Goal: Information Seeking & Learning: Find contact information

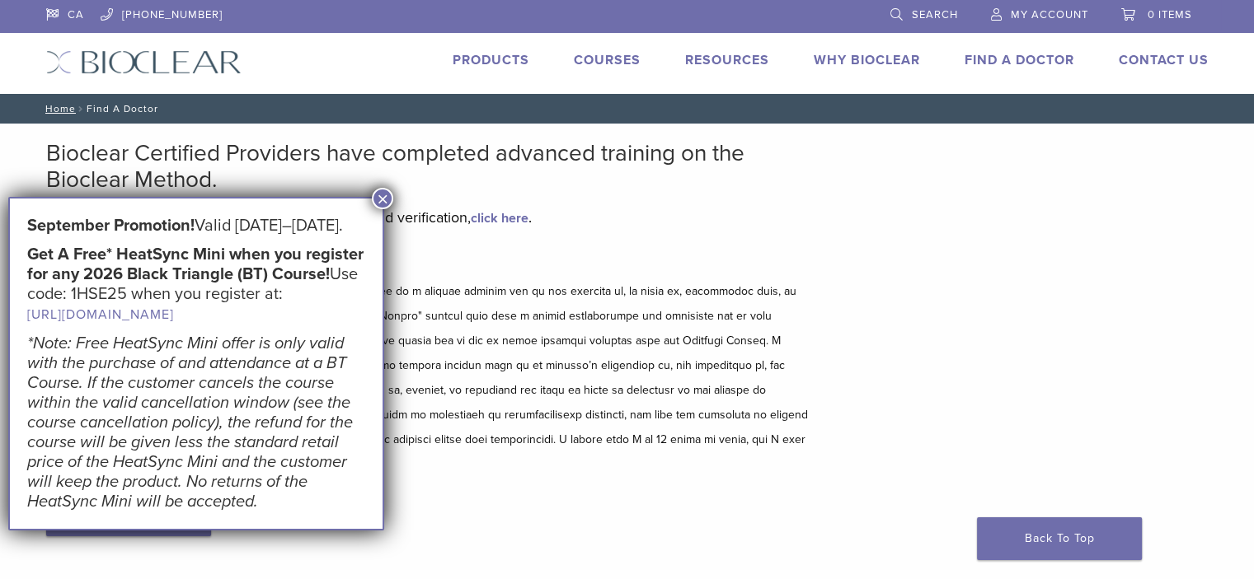
click at [385, 199] on button "×" at bounding box center [382, 198] width 21 height 21
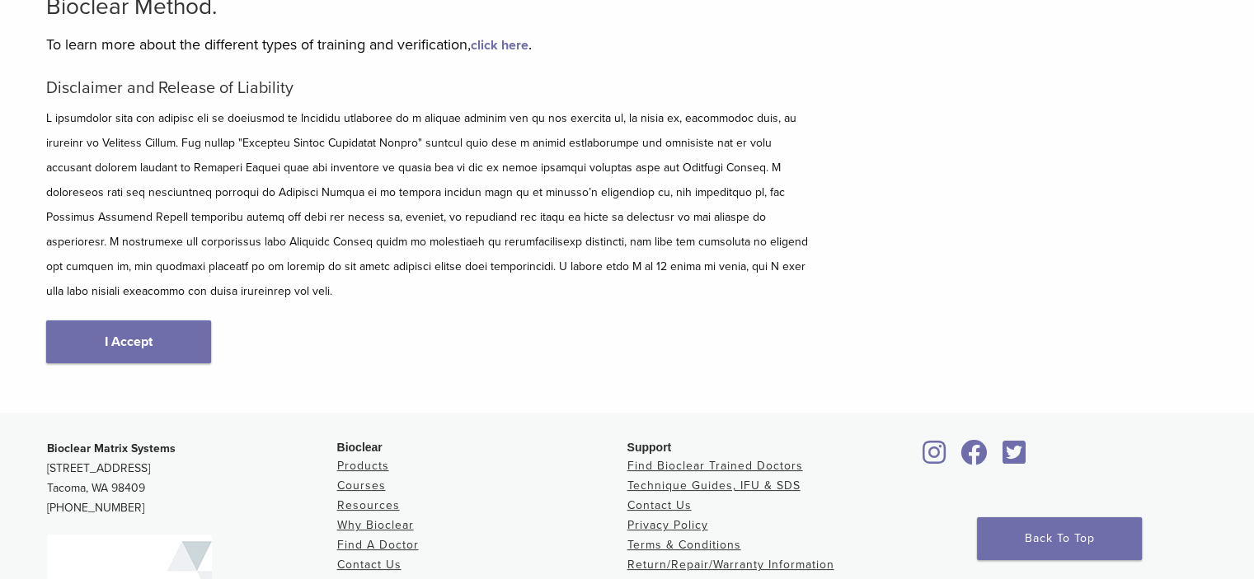
scroll to position [82, 0]
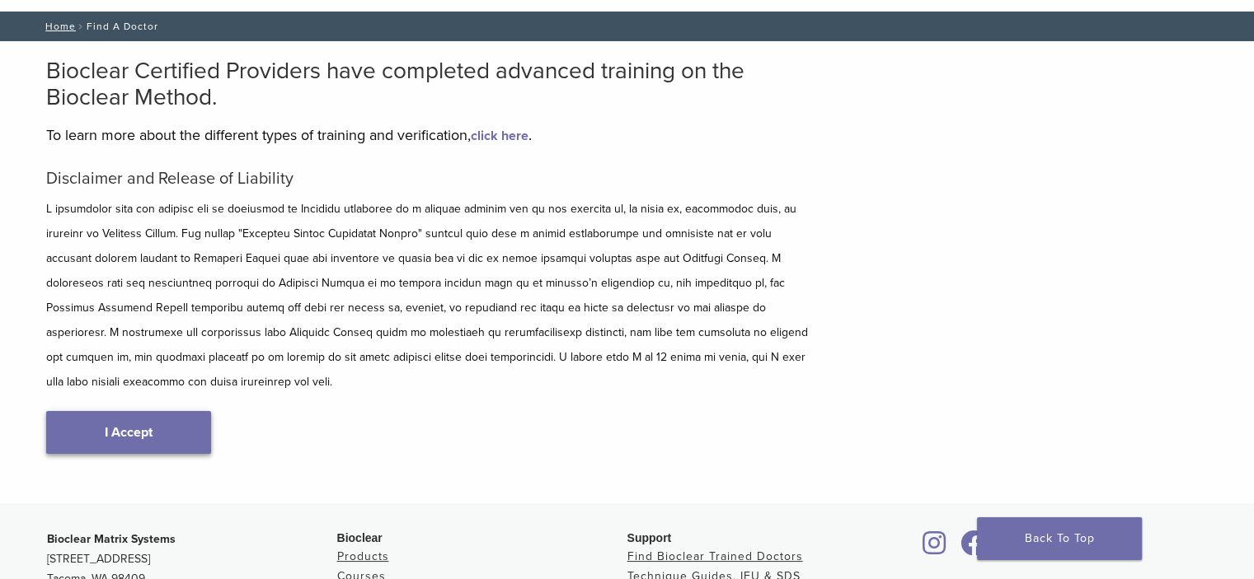
click at [162, 411] on link "I Accept" at bounding box center [128, 432] width 165 height 43
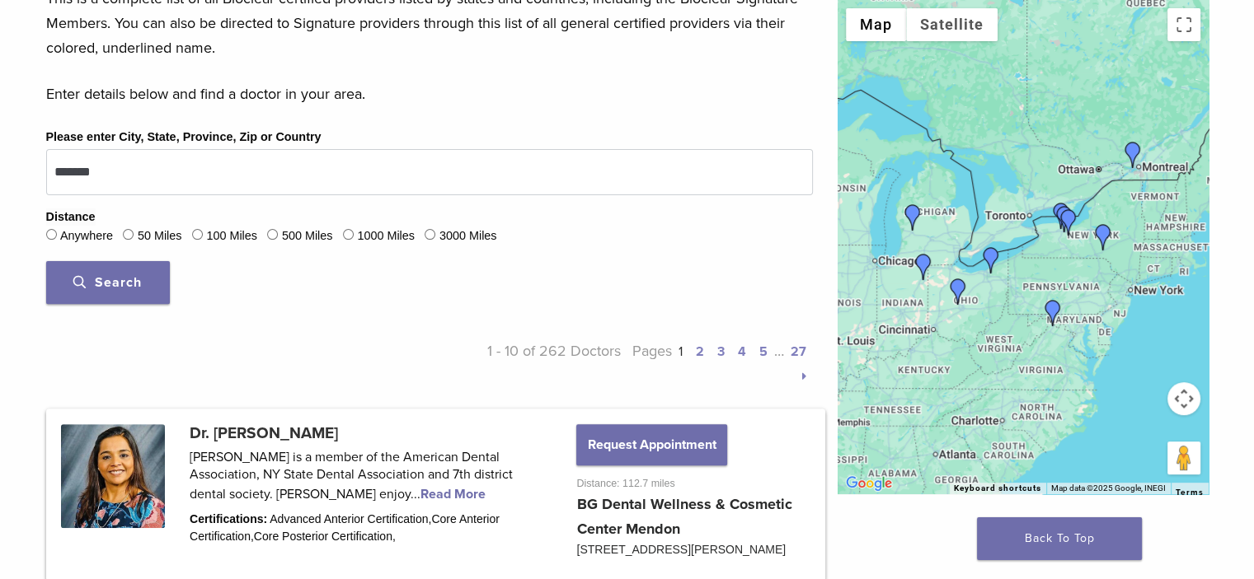
scroll to position [494, 0]
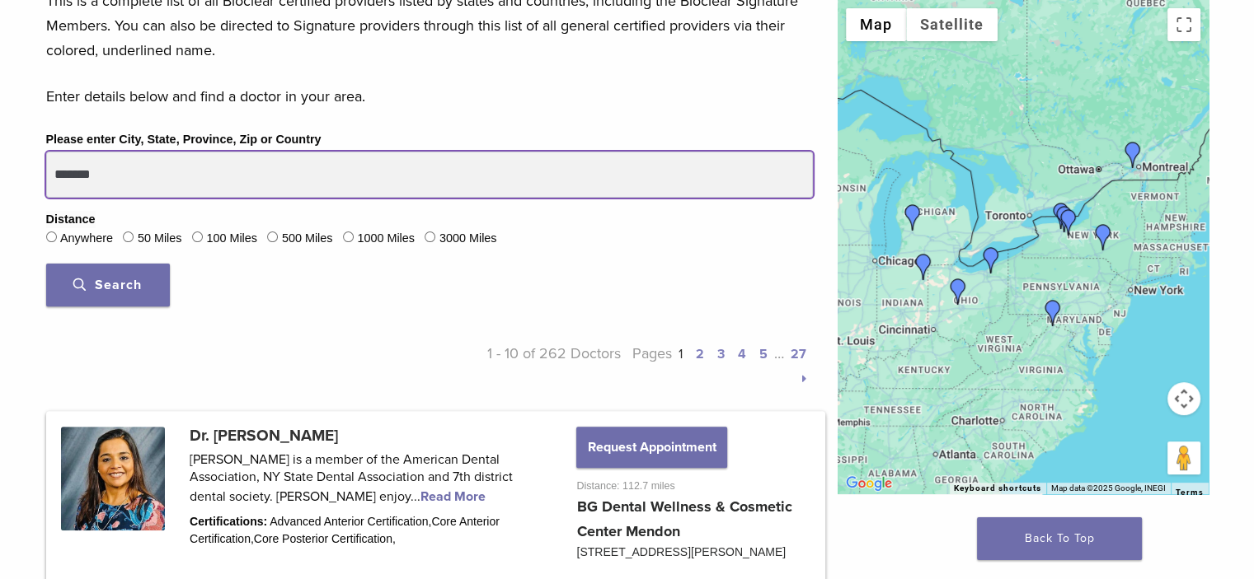
drag, startPoint x: 112, startPoint y: 167, endPoint x: 0, endPoint y: 143, distance: 114.8
type input "**********"
click at [46, 264] on button "Search" at bounding box center [108, 285] width 124 height 43
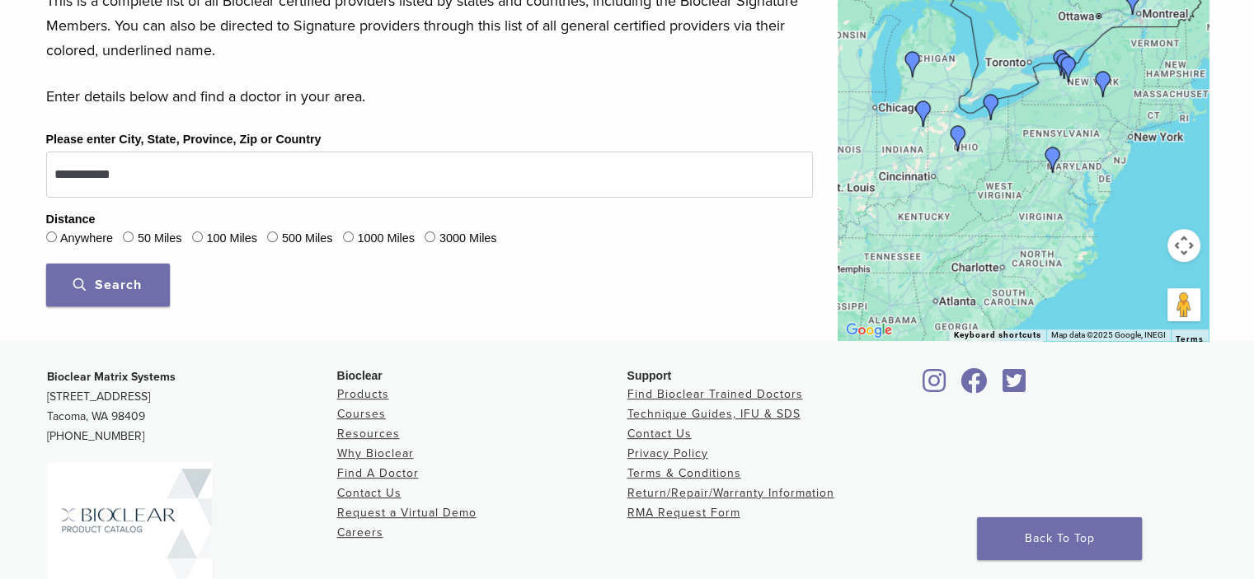
click at [90, 282] on span "Search" at bounding box center [107, 285] width 68 height 16
click at [147, 286] on button "Search" at bounding box center [108, 285] width 124 height 43
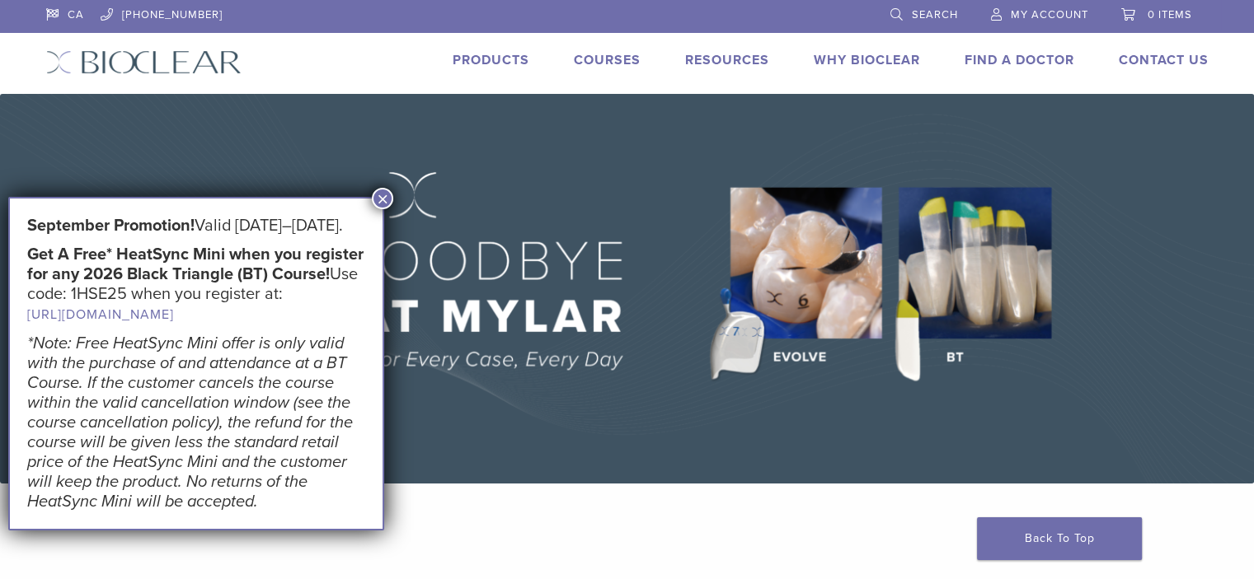
click at [381, 199] on button "×" at bounding box center [382, 198] width 21 height 21
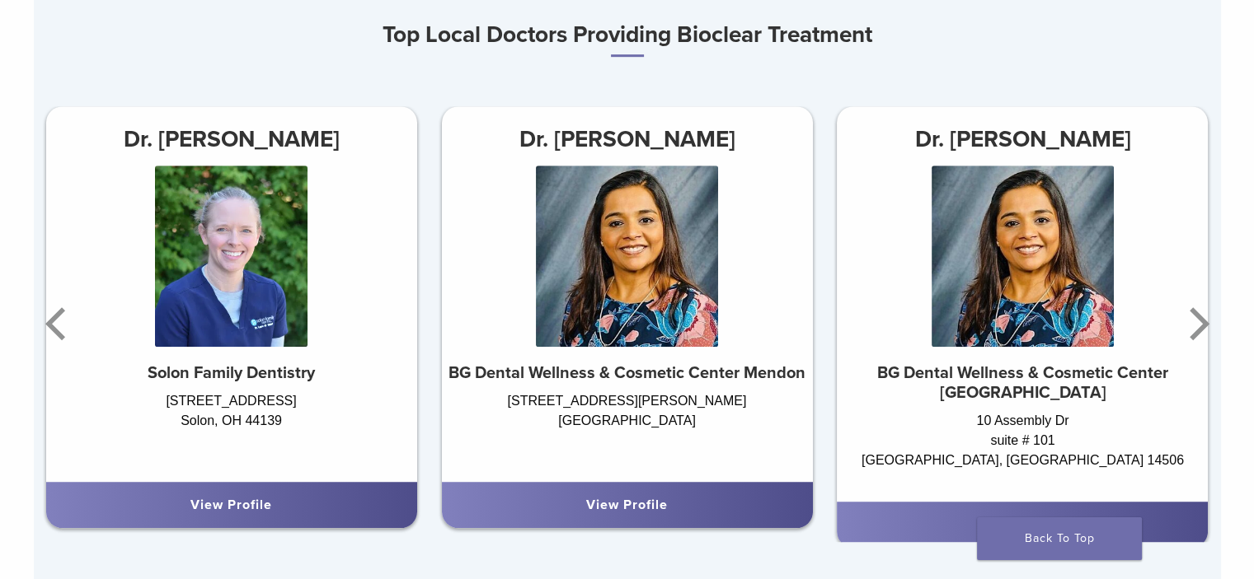
scroll to position [989, 0]
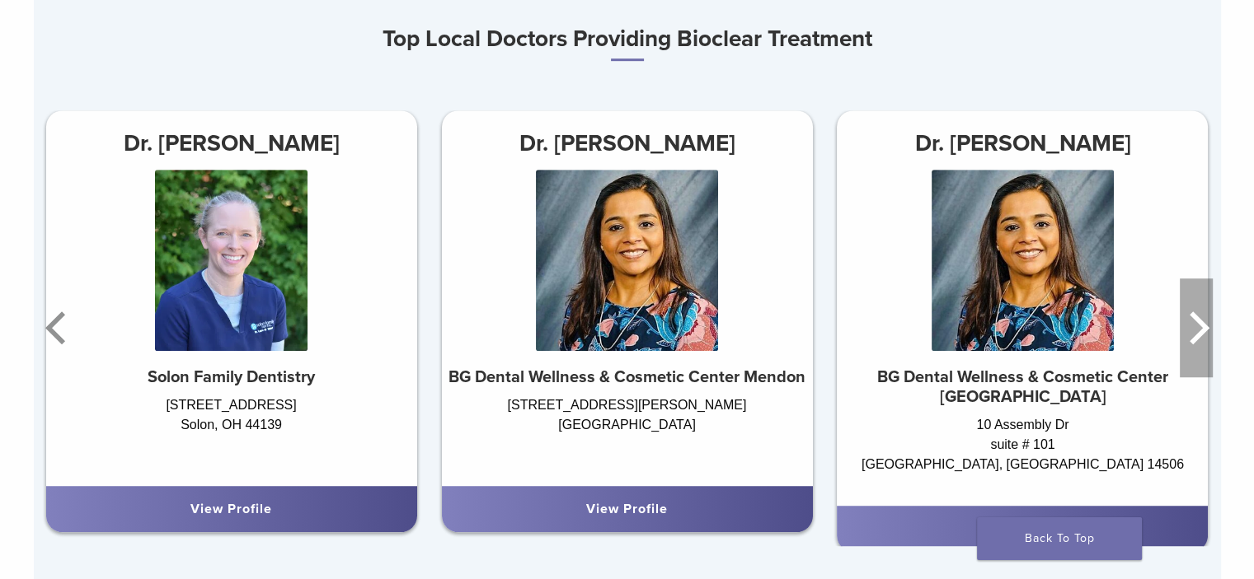
click at [1204, 321] on icon "Next" at bounding box center [1195, 328] width 33 height 99
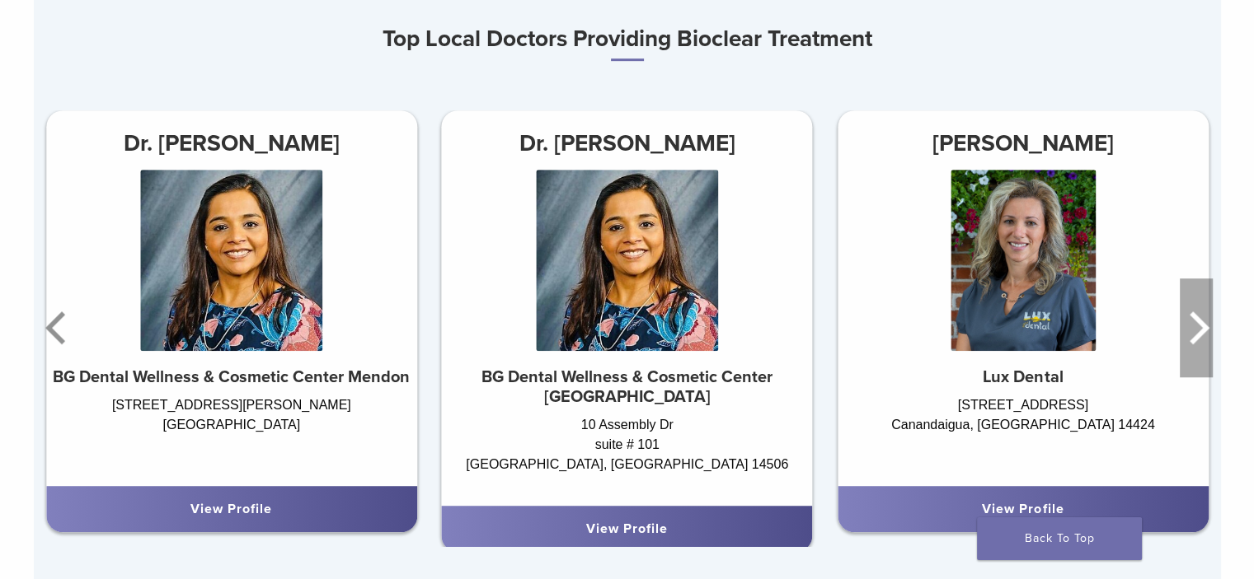
click at [1203, 317] on icon "Next" at bounding box center [1195, 328] width 33 height 99
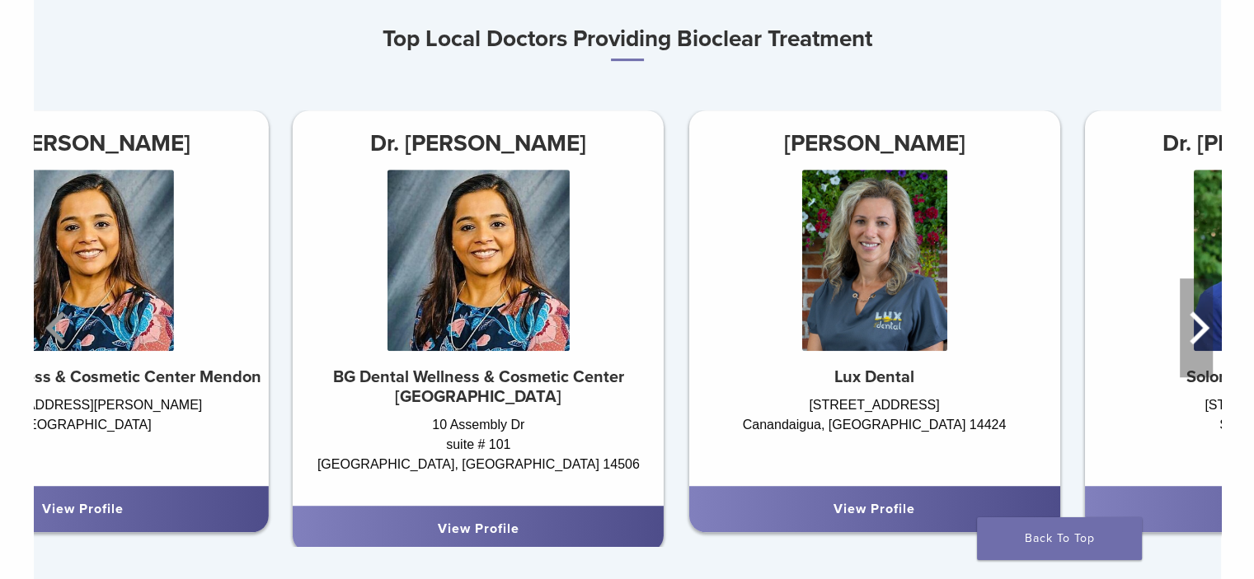
click at [1203, 317] on icon "Next" at bounding box center [1195, 328] width 33 height 99
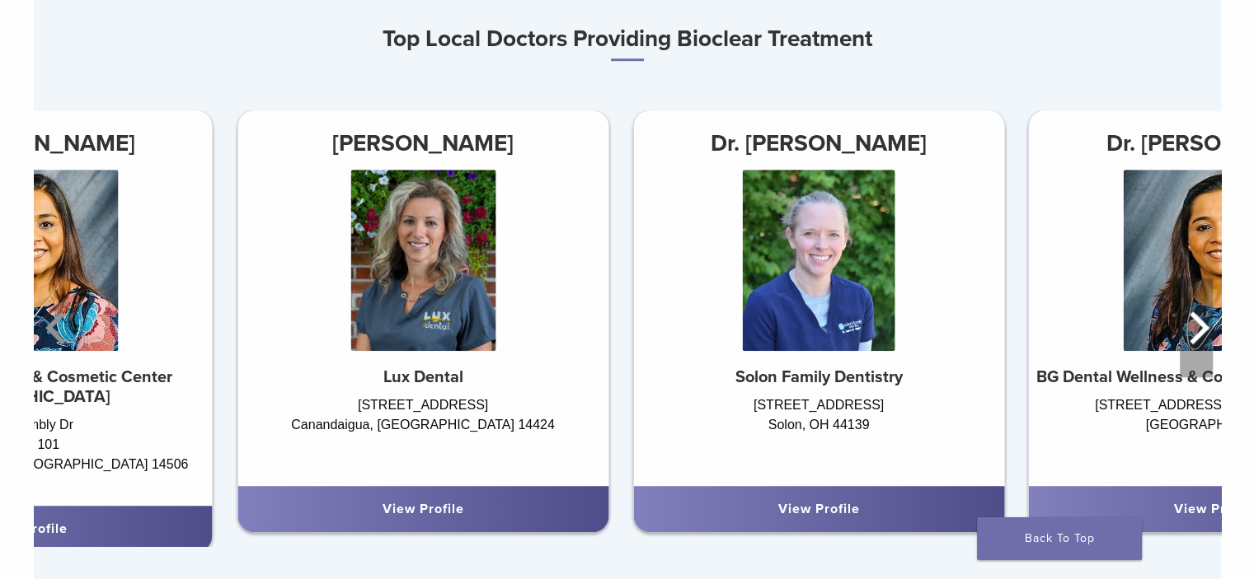
click at [1203, 317] on icon "Next" at bounding box center [1195, 328] width 33 height 99
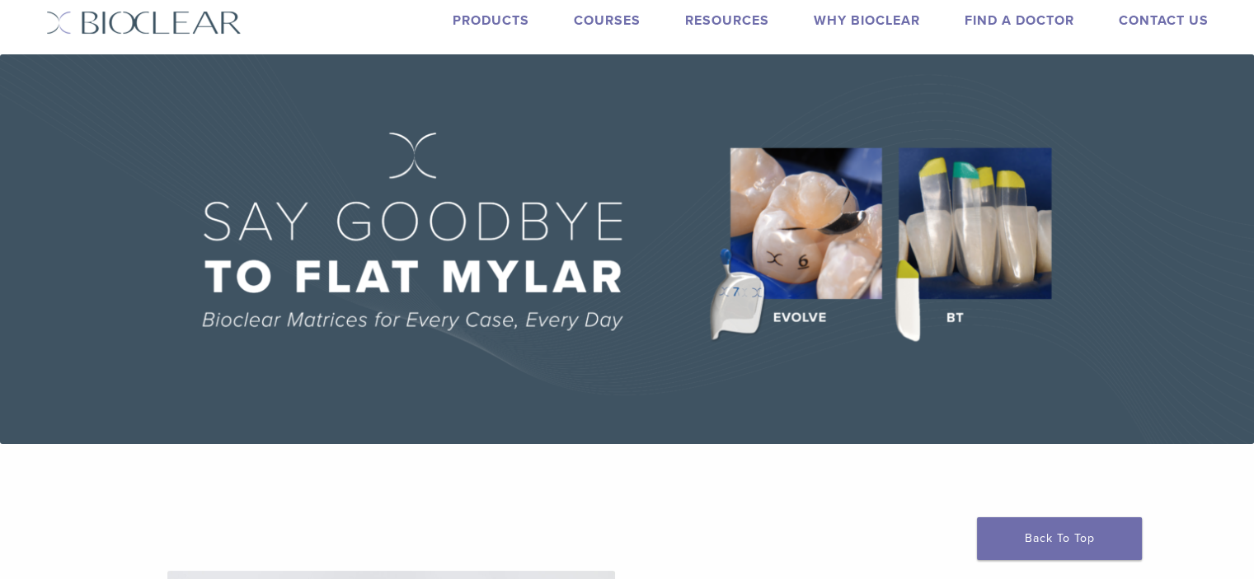
scroll to position [0, 0]
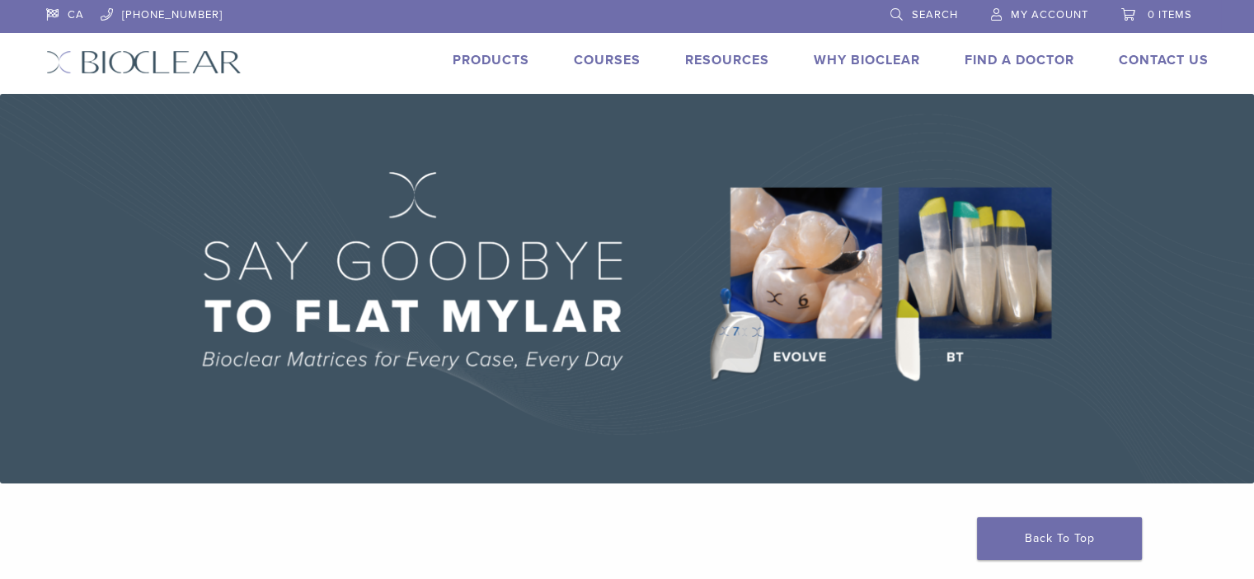
click at [1024, 52] on link "Find A Doctor" at bounding box center [1019, 60] width 110 height 16
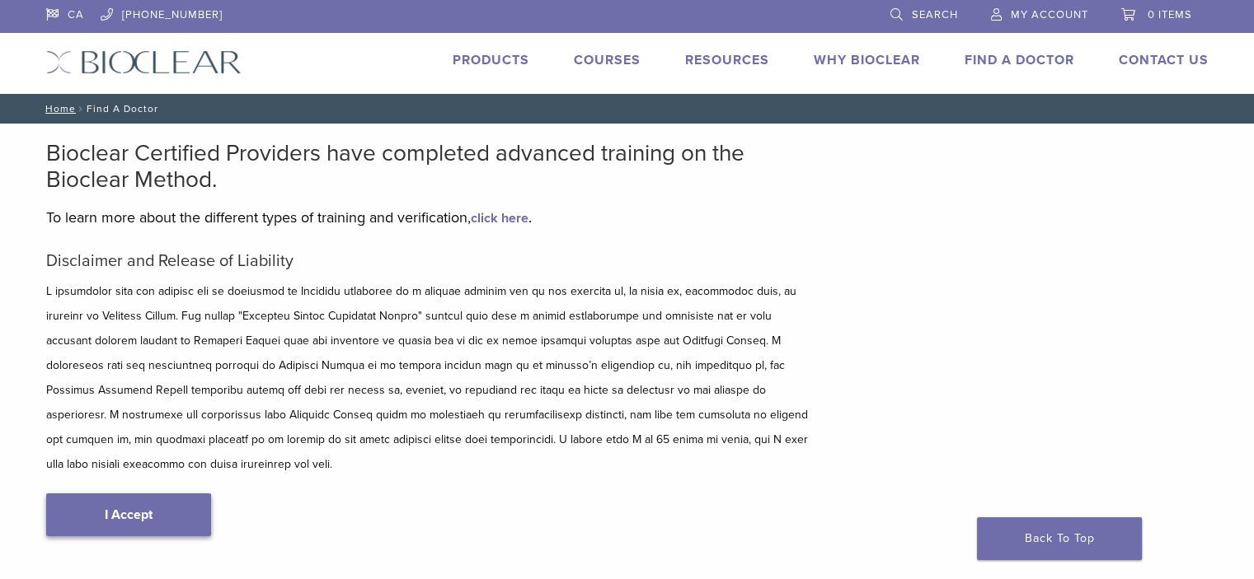
click at [162, 497] on link "I Accept" at bounding box center [128, 515] width 165 height 43
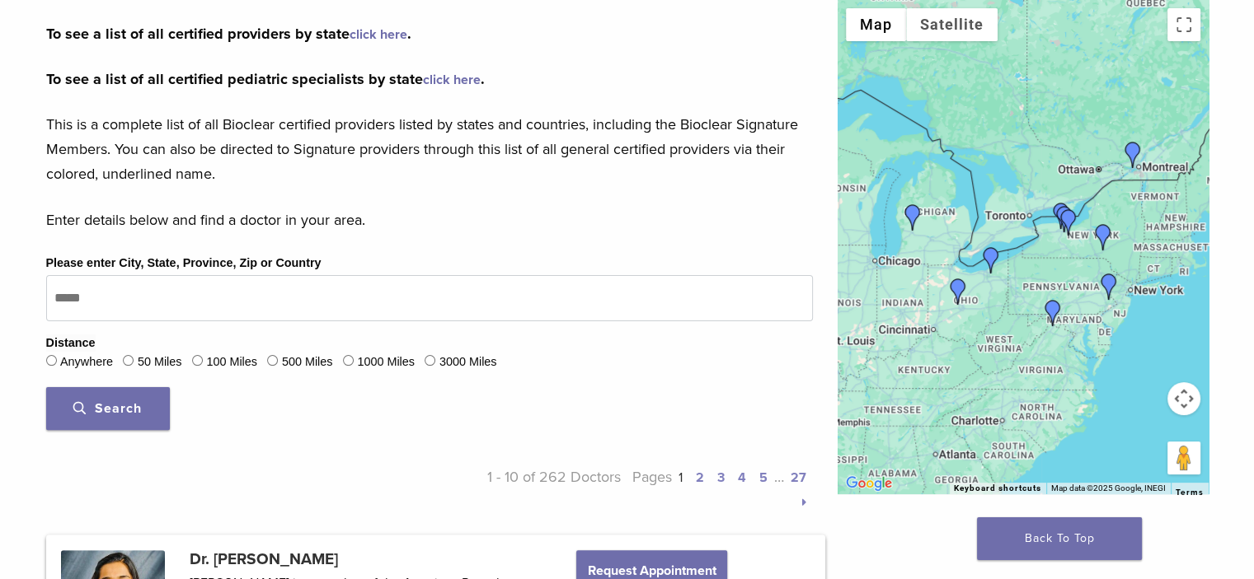
scroll to position [494, 0]
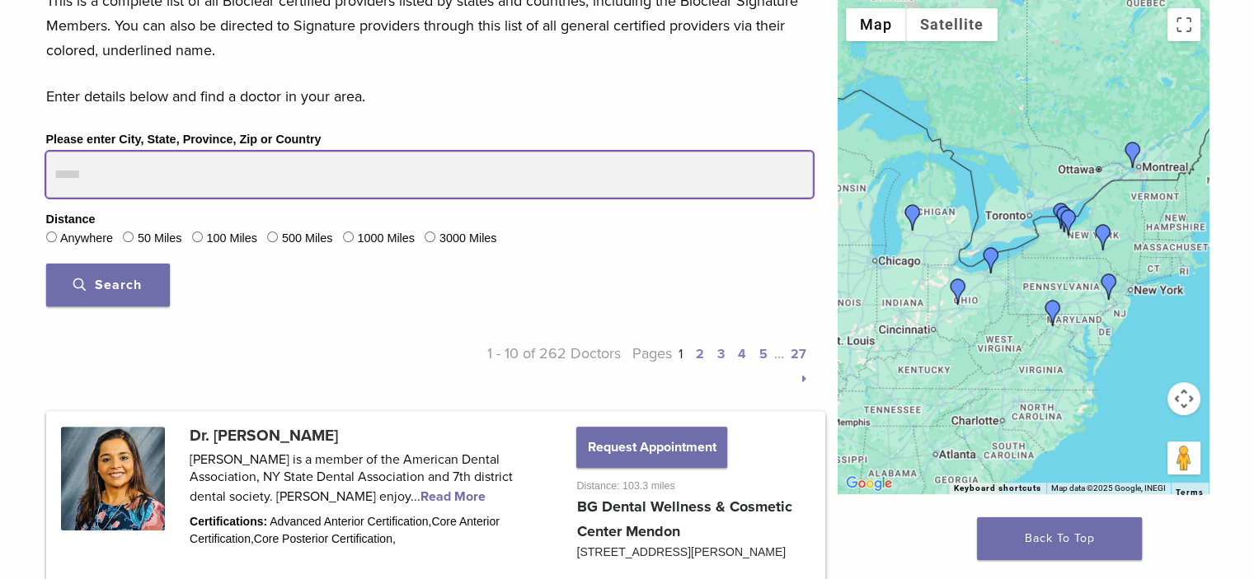
drag, startPoint x: 71, startPoint y: 177, endPoint x: 0, endPoint y: 164, distance: 72.1
click at [46, 264] on button "Search" at bounding box center [108, 285] width 124 height 43
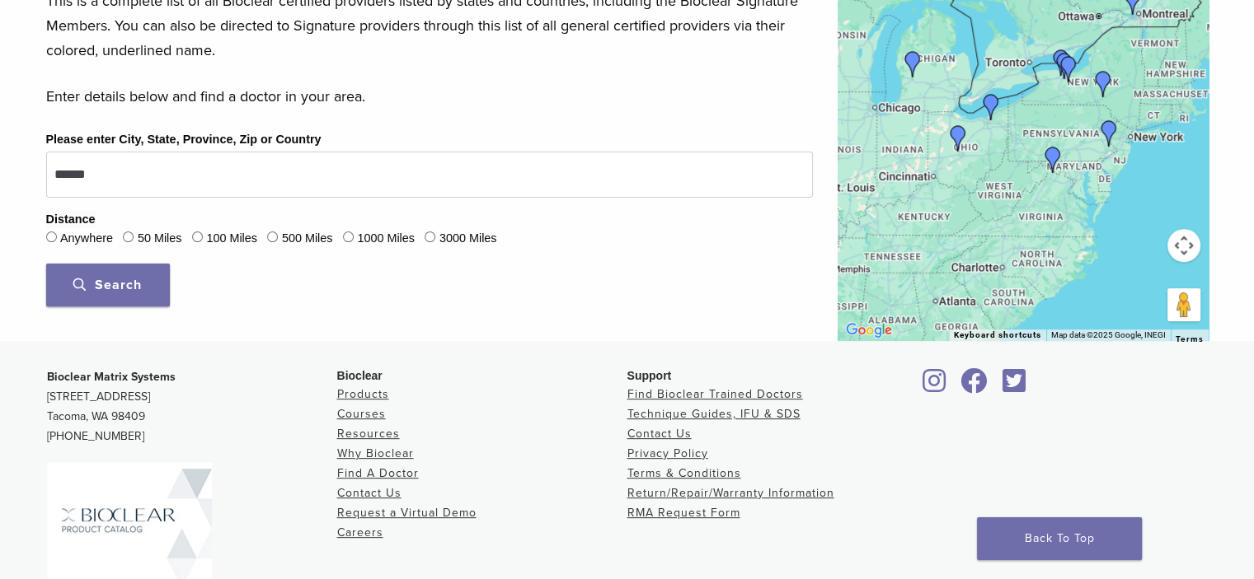
click at [124, 286] on span "Search" at bounding box center [107, 285] width 68 height 16
click at [128, 284] on span "Search" at bounding box center [107, 285] width 68 height 16
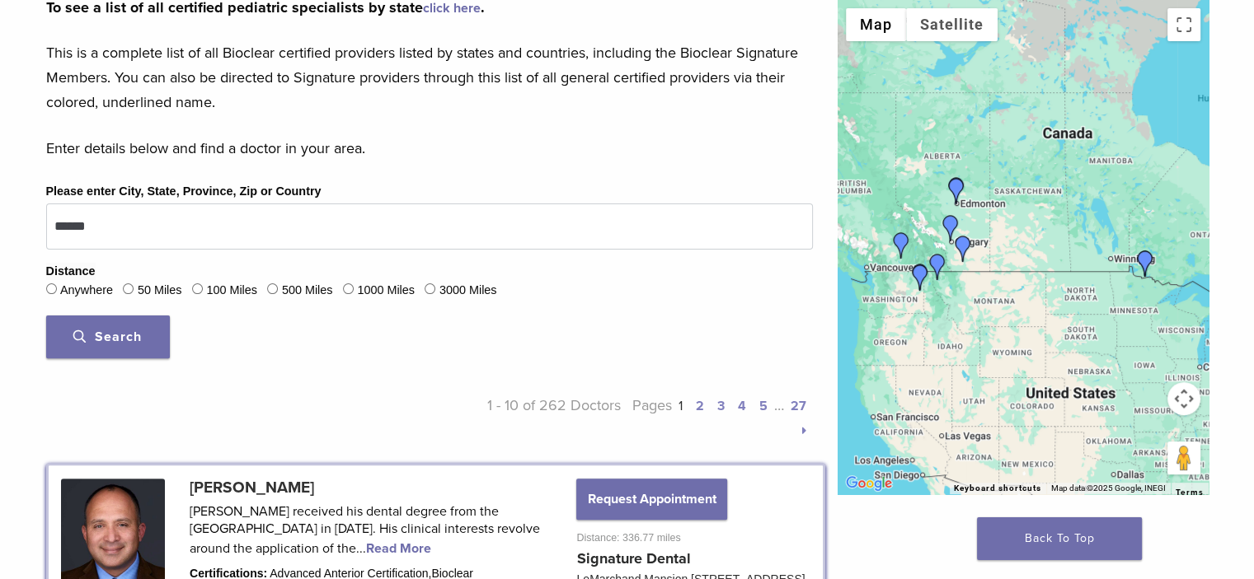
scroll to position [247, 0]
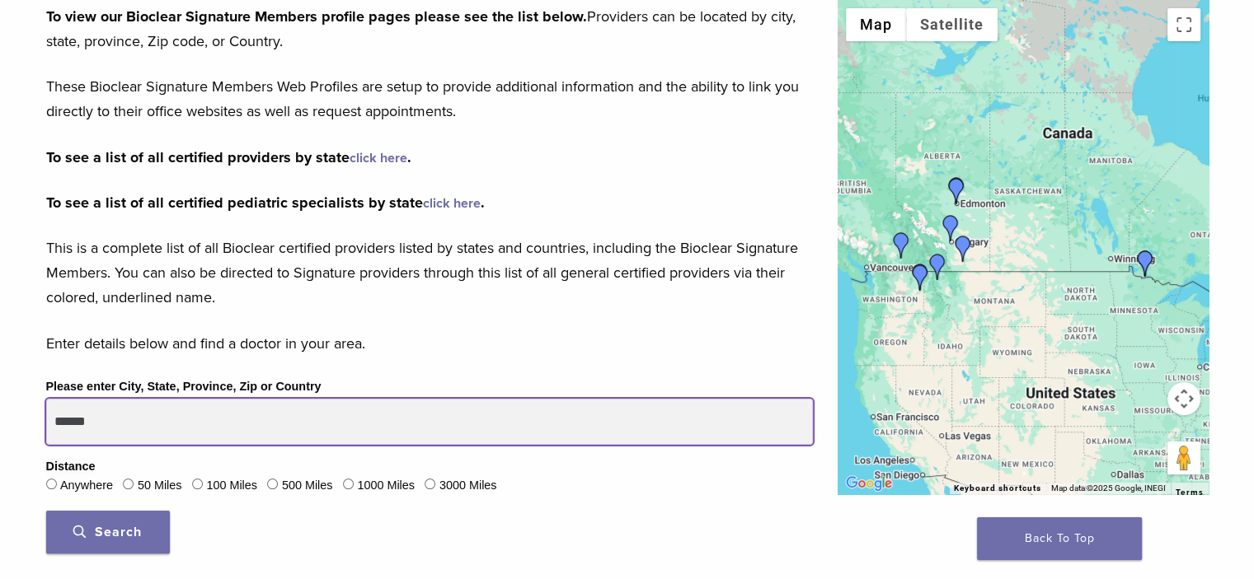
drag, startPoint x: 125, startPoint y: 423, endPoint x: 0, endPoint y: 368, distance: 136.6
click at [46, 511] on button "Search" at bounding box center [108, 532] width 124 height 43
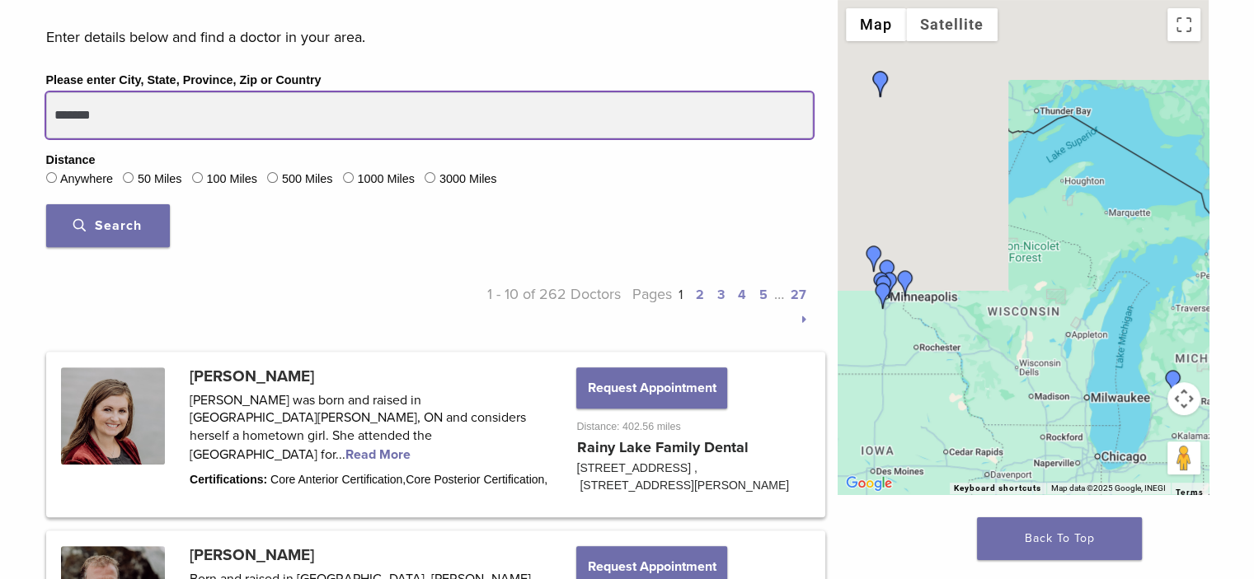
scroll to position [412, 0]
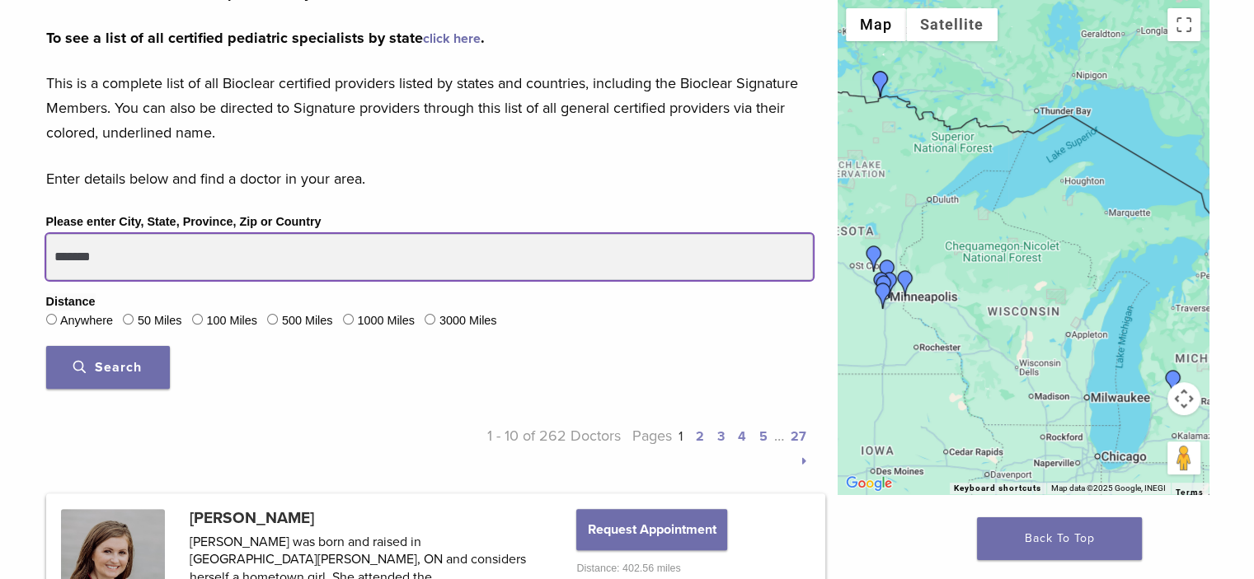
drag, startPoint x: 146, startPoint y: 251, endPoint x: 0, endPoint y: 186, distance: 159.7
type input "**********"
click at [46, 346] on button "Search" at bounding box center [108, 367] width 124 height 43
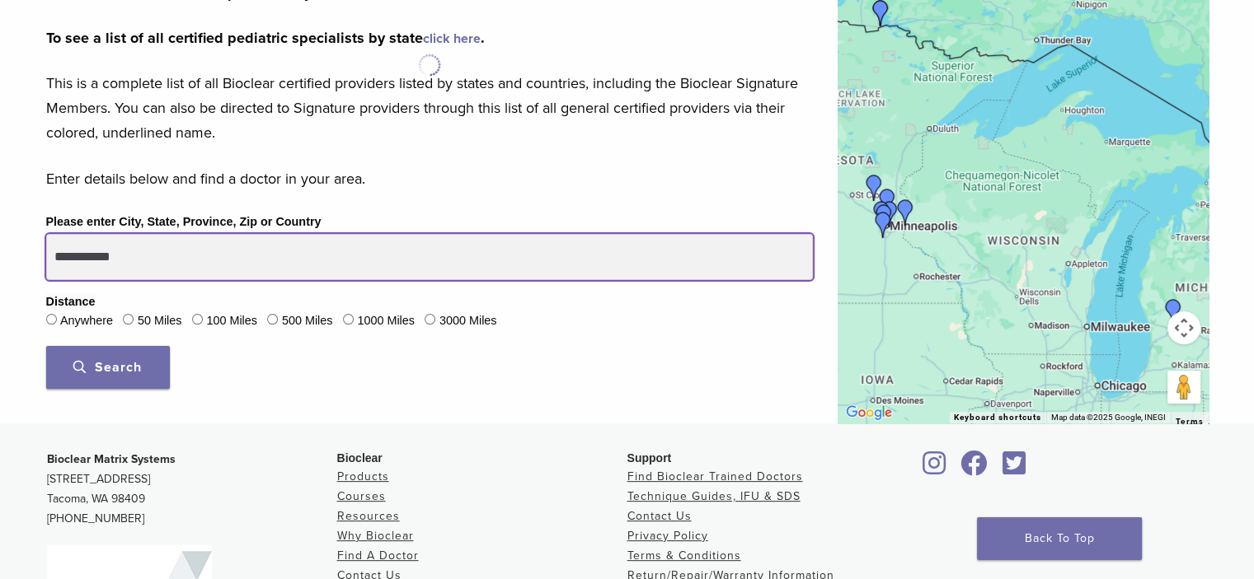
click at [46, 346] on button "Search" at bounding box center [108, 367] width 124 height 43
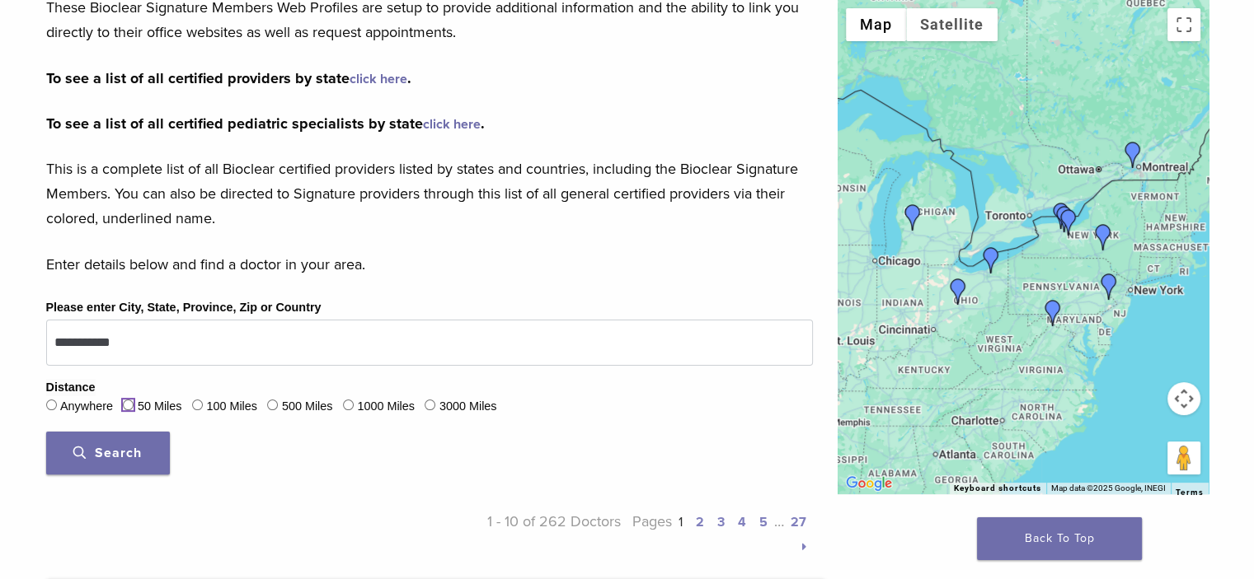
scroll to position [577, 0]
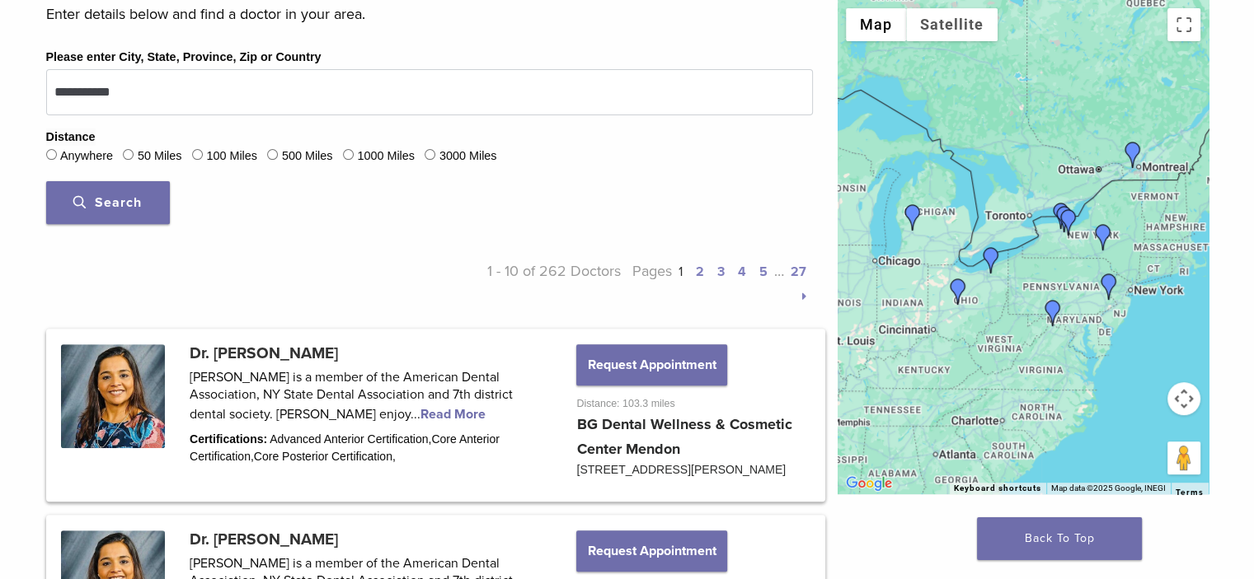
click at [139, 193] on button "Search" at bounding box center [108, 202] width 124 height 43
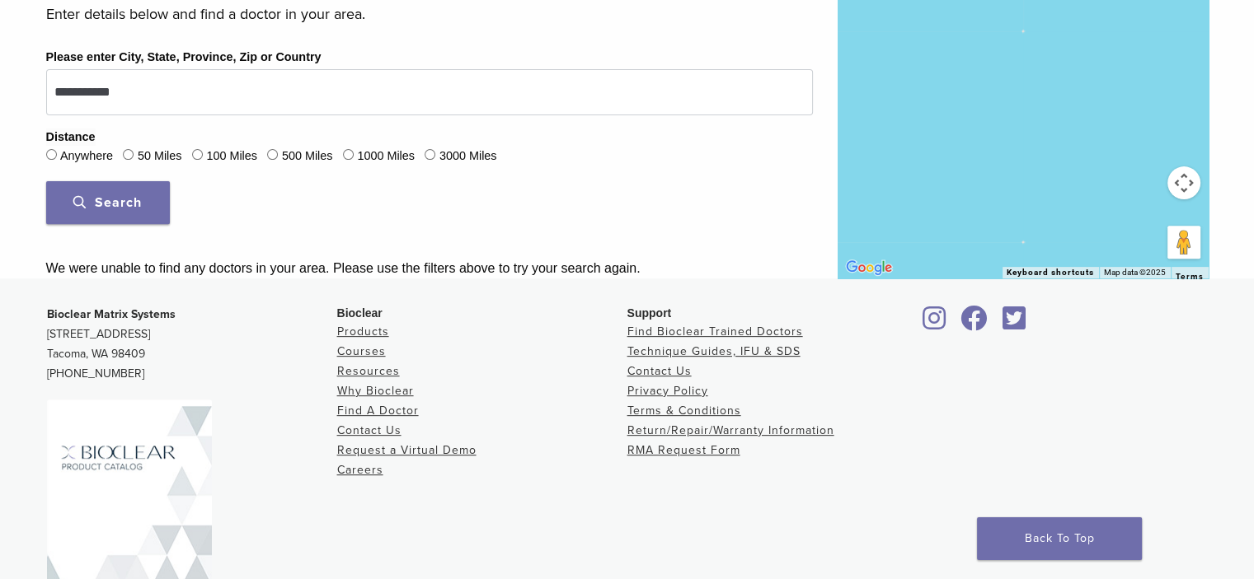
click at [97, 200] on span "Search" at bounding box center [107, 203] width 68 height 16
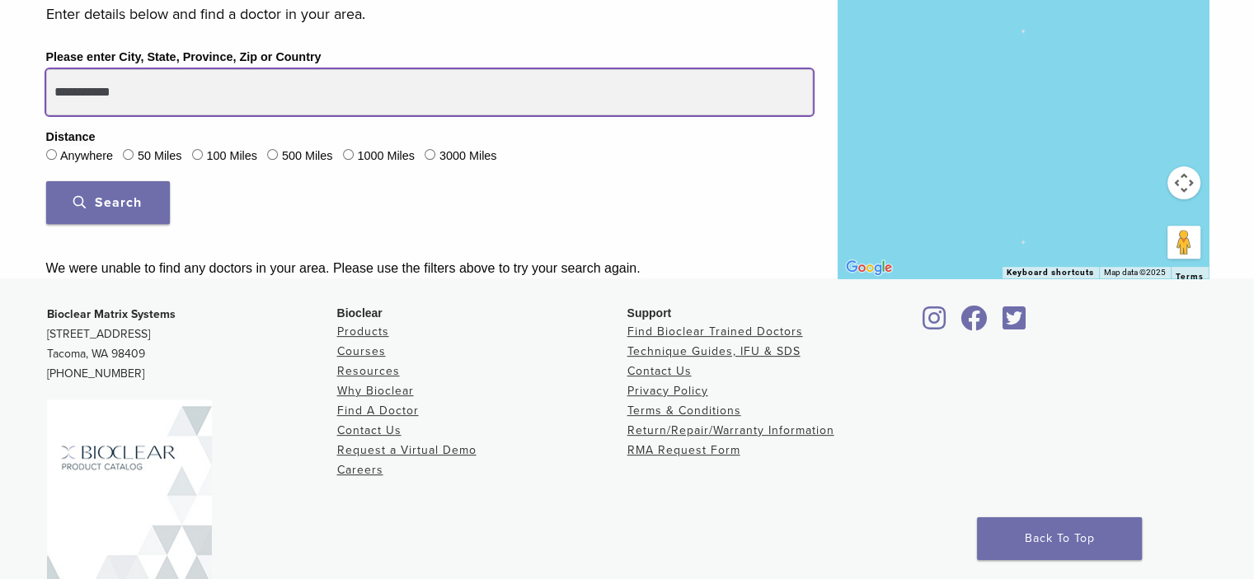
drag, startPoint x: 158, startPoint y: 91, endPoint x: 0, endPoint y: 89, distance: 158.2
